Goal: Find specific page/section: Find specific page/section

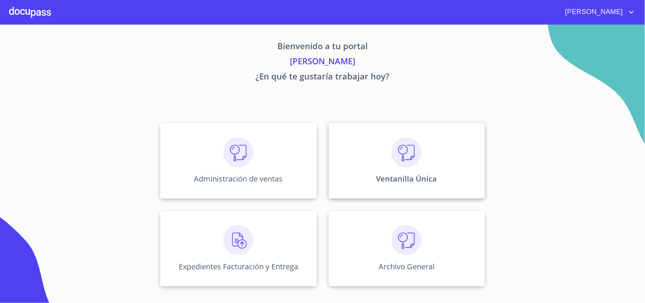
click at [420, 163] on img at bounding box center [407, 152] width 30 height 30
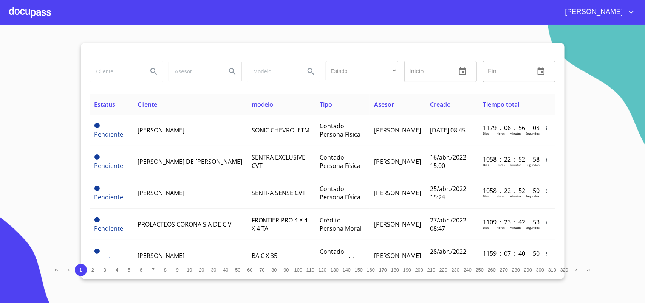
click at [140, 76] on input "search" at bounding box center [115, 71] width 51 height 20
type input "[PERSON_NAME]"
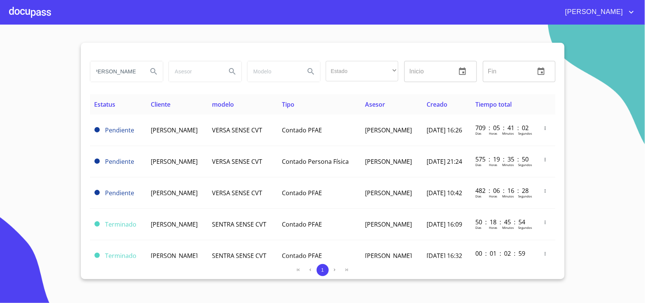
scroll to position [0, 0]
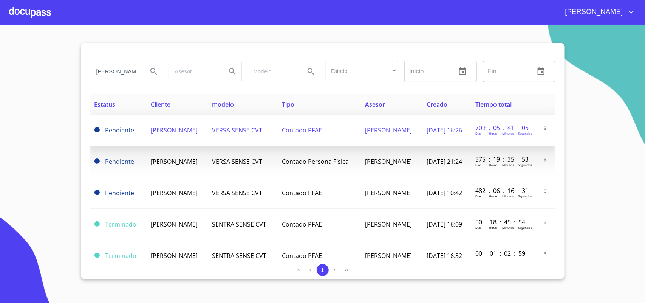
click at [179, 132] on td "[PERSON_NAME]" at bounding box center [177, 130] width 62 height 31
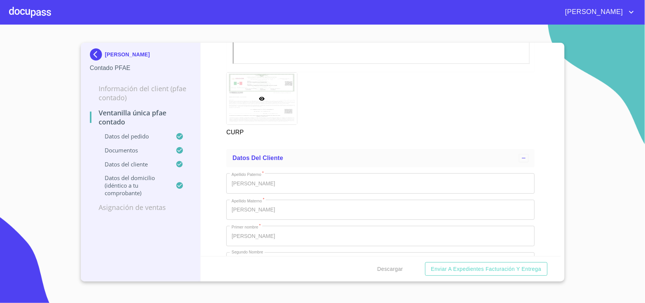
scroll to position [1323, 0]
click at [98, 52] on img at bounding box center [97, 54] width 15 height 12
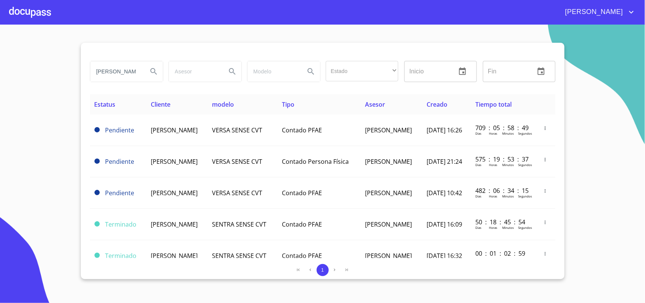
drag, startPoint x: 77, startPoint y: 65, endPoint x: 0, endPoint y: 57, distance: 77.2
click at [0, 57] on section "[PERSON_NAME] Estado ​ ​ Inicio ​ Fin ​ Estatus Cliente modelo Tipo Asesor Crea…" at bounding box center [322, 164] width 645 height 278
drag, startPoint x: 144, startPoint y: 71, endPoint x: 63, endPoint y: 63, distance: 82.0
click at [63, 63] on section "[PERSON_NAME] Estado ​ ​ Inicio ​ Fin ​ Estatus Cliente modelo Tipo Asesor Crea…" at bounding box center [322, 164] width 645 height 278
drag, startPoint x: 132, startPoint y: 73, endPoint x: 52, endPoint y: 68, distance: 80.6
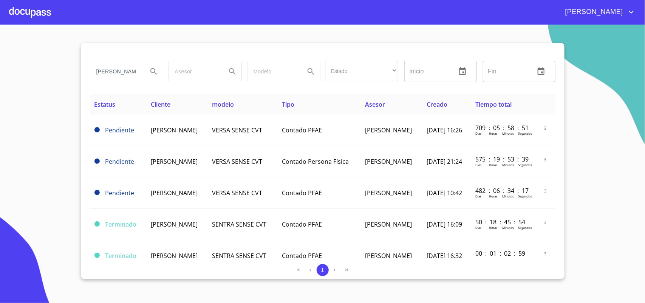
click at [52, 68] on section "[PERSON_NAME] Estado ​ ​ Inicio ​ Fin ​ Estatus Cliente modelo Tipo Asesor Crea…" at bounding box center [322, 164] width 645 height 278
type input "un"
drag, startPoint x: 121, startPoint y: 73, endPoint x: 0, endPoint y: 44, distance: 124.3
click at [0, 44] on section "un Estado ​ ​ Inicio ​ Fin ​ Estatus Cliente modelo Tipo Asesor Creado Tiempo t…" at bounding box center [322, 164] width 645 height 278
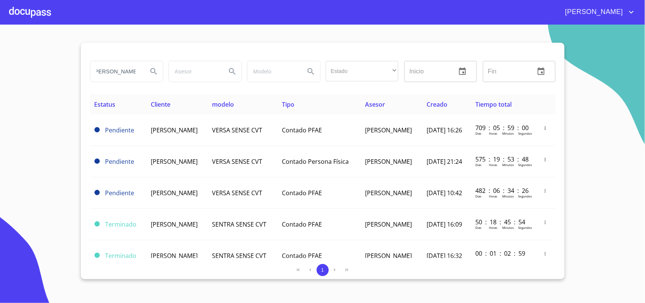
type input "[PERSON_NAME]"
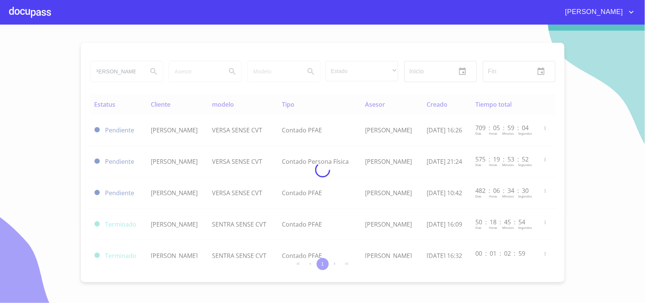
scroll to position [0, 0]
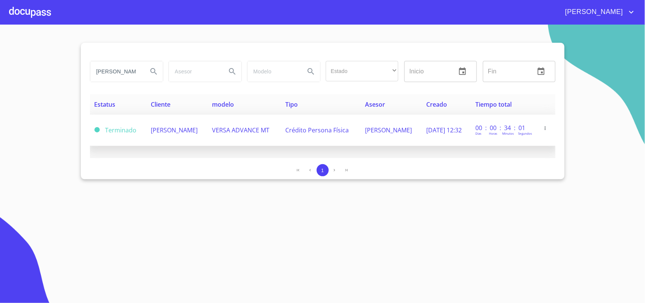
click at [163, 129] on span "[PERSON_NAME]" at bounding box center [174, 130] width 47 height 8
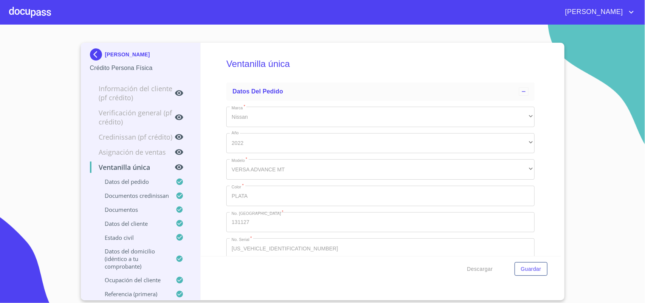
click at [97, 50] on img at bounding box center [97, 54] width 15 height 12
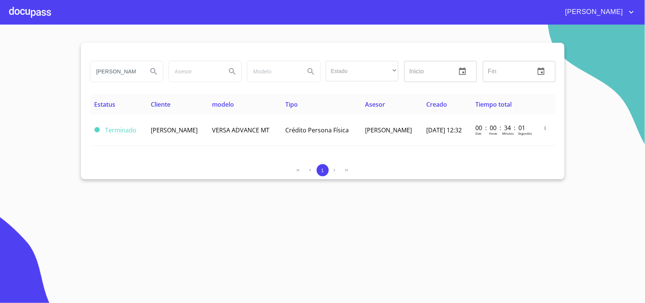
drag, startPoint x: 130, startPoint y: 69, endPoint x: 0, endPoint y: 57, distance: 130.9
click at [0, 57] on section "[PERSON_NAME] Estado ​ ​ Inicio ​ Fin ​ Estatus Cliente modelo Tipo Asesor Crea…" at bounding box center [322, 164] width 645 height 278
drag, startPoint x: 108, startPoint y: 69, endPoint x: 0, endPoint y: 67, distance: 108.5
click at [0, 67] on section "LIS Estado ​ ​ Inicio ​ Fin ​ Estatus Cliente modelo Tipo Asesor Creado Tiempo …" at bounding box center [322, 164] width 645 height 278
type input "[PERSON_NAME]"
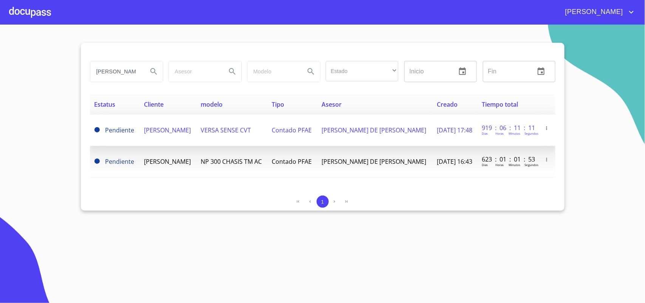
click at [187, 126] on span "[PERSON_NAME]" at bounding box center [167, 130] width 47 height 8
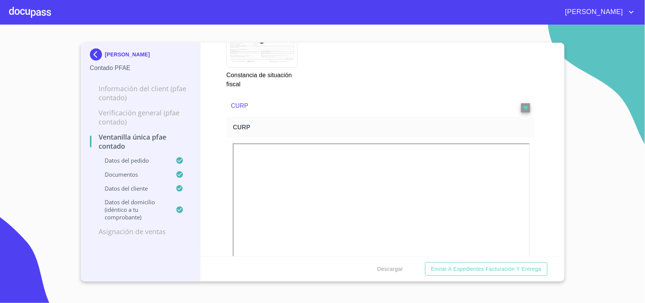
scroll to position [992, 0]
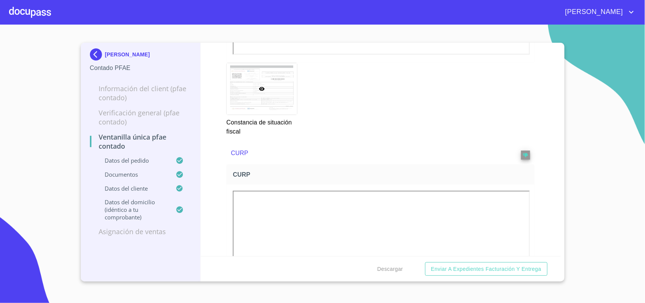
click at [93, 50] on img at bounding box center [97, 54] width 15 height 12
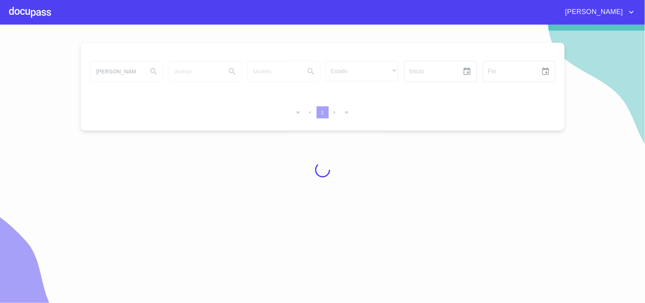
drag, startPoint x: 131, startPoint y: 70, endPoint x: 107, endPoint y: 68, distance: 24.3
click at [107, 68] on div at bounding box center [322, 170] width 645 height 278
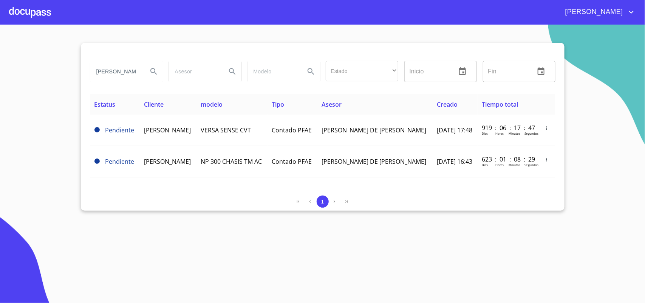
drag, startPoint x: 133, startPoint y: 70, endPoint x: 26, endPoint y: 76, distance: 106.3
click at [26, 76] on section "[PERSON_NAME] Estado ​ ​ Inicio ​ Fin ​ Estatus Cliente modelo Tipo Asesor Crea…" at bounding box center [322, 164] width 645 height 278
type input "[PERSON_NAME]"
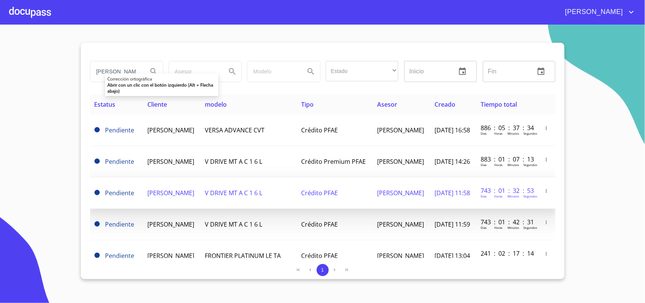
click at [170, 189] on span "[PERSON_NAME]" at bounding box center [170, 193] width 47 height 8
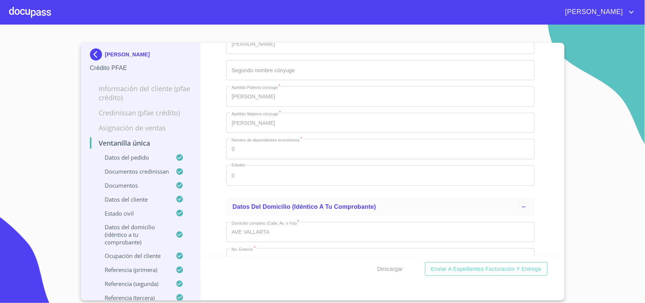
scroll to position [2693, 0]
